Goal: Task Accomplishment & Management: Complete application form

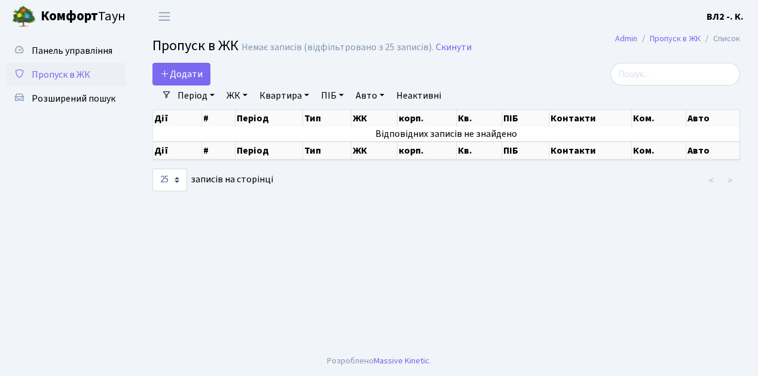
select select "25"
click at [178, 76] on span "Додати" at bounding box center [181, 74] width 42 height 13
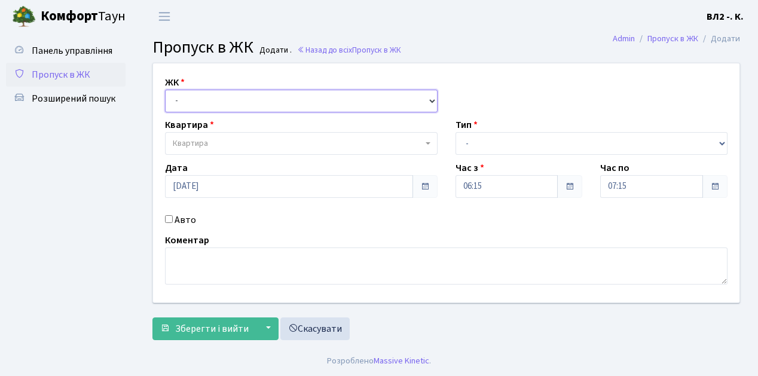
click at [187, 94] on select "- [STREET_ADDRESS][PERSON_NAME]" at bounding box center [301, 101] width 273 height 23
select select "317"
click at [165, 90] on select "- [STREET_ADDRESS][PERSON_NAME]" at bounding box center [301, 101] width 273 height 23
select select
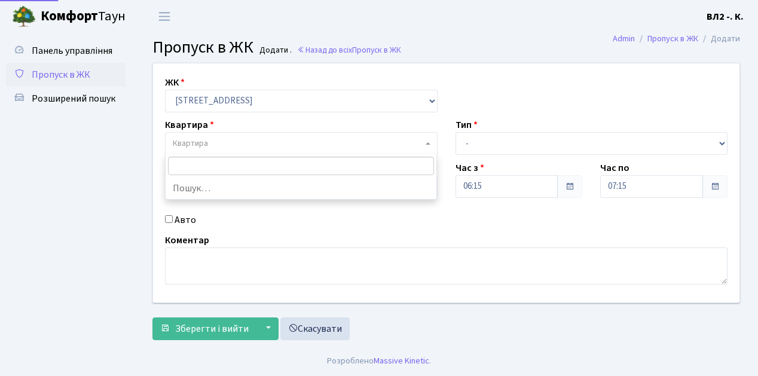
click at [224, 139] on span "Квартира" at bounding box center [298, 143] width 250 height 12
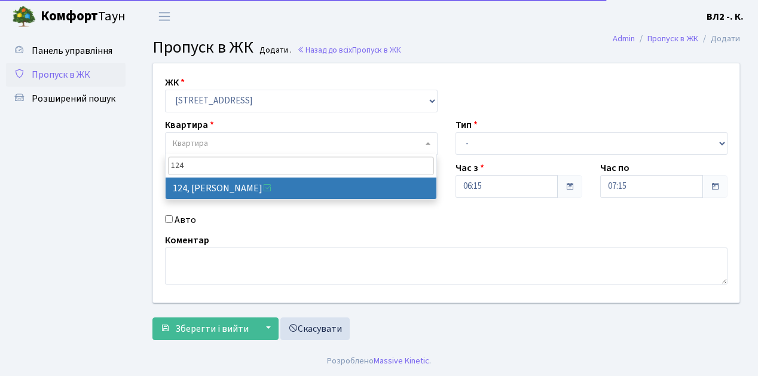
type input "124"
select select "38308"
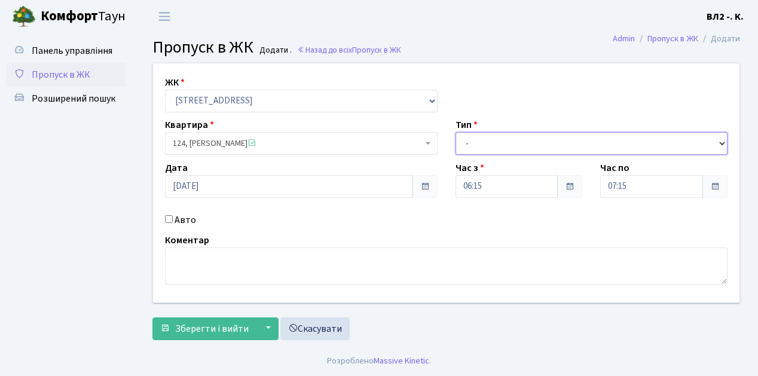
click at [511, 143] on select "- Доставка Таксі Гості Сервіс" at bounding box center [592, 143] width 273 height 23
select select "1"
click at [456, 132] on select "- Доставка Таксі Гості Сервіс" at bounding box center [592, 143] width 273 height 23
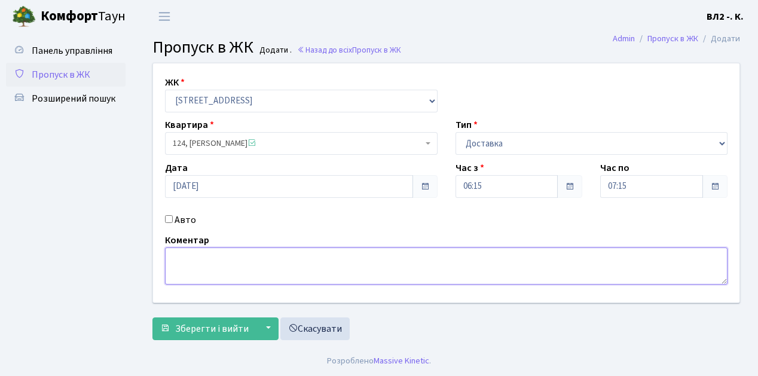
click at [201, 267] on textarea at bounding box center [446, 265] width 563 height 37
type textarea "Time Eat"
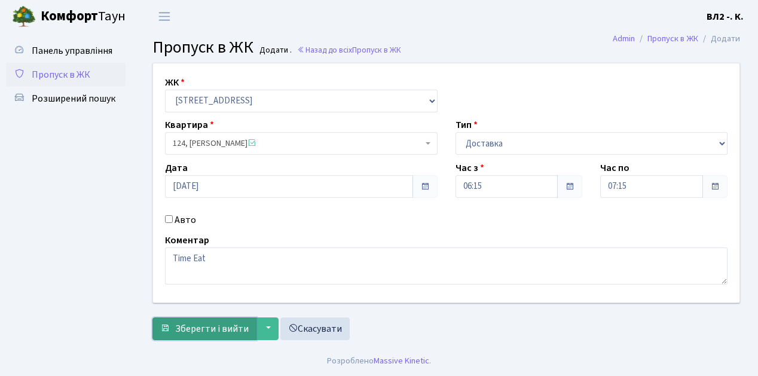
click at [209, 328] on span "Зберегти і вийти" at bounding box center [212, 328] width 74 height 13
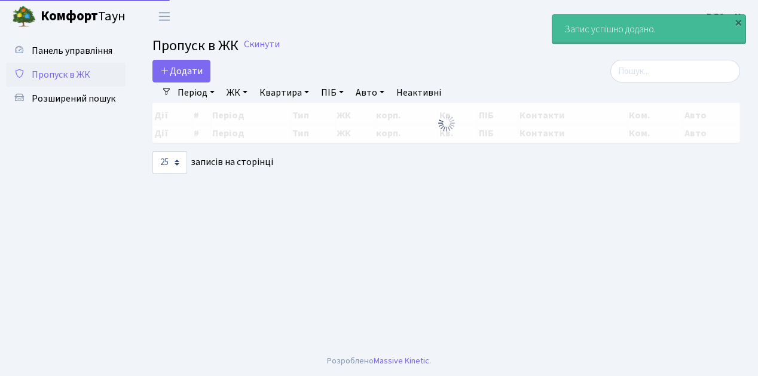
select select "25"
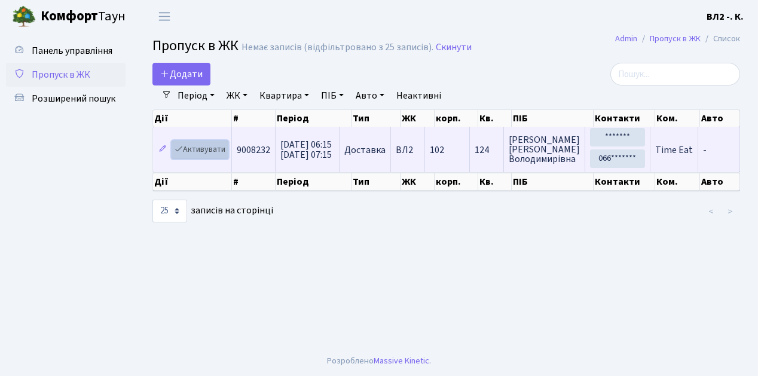
click at [206, 147] on link "Активувати" at bounding box center [200, 149] width 57 height 19
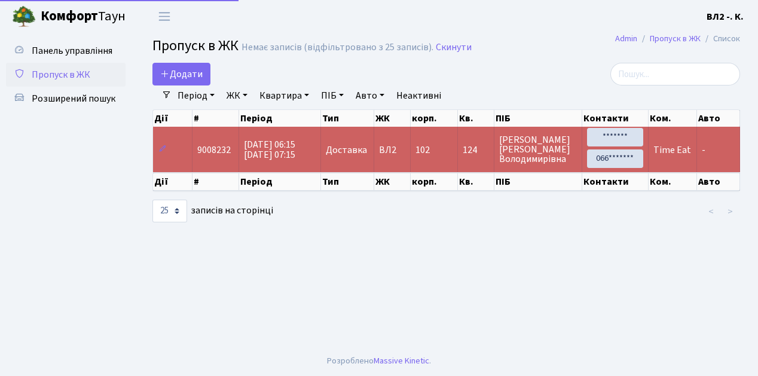
select select "25"
